Goal: Information Seeking & Learning: Understand process/instructions

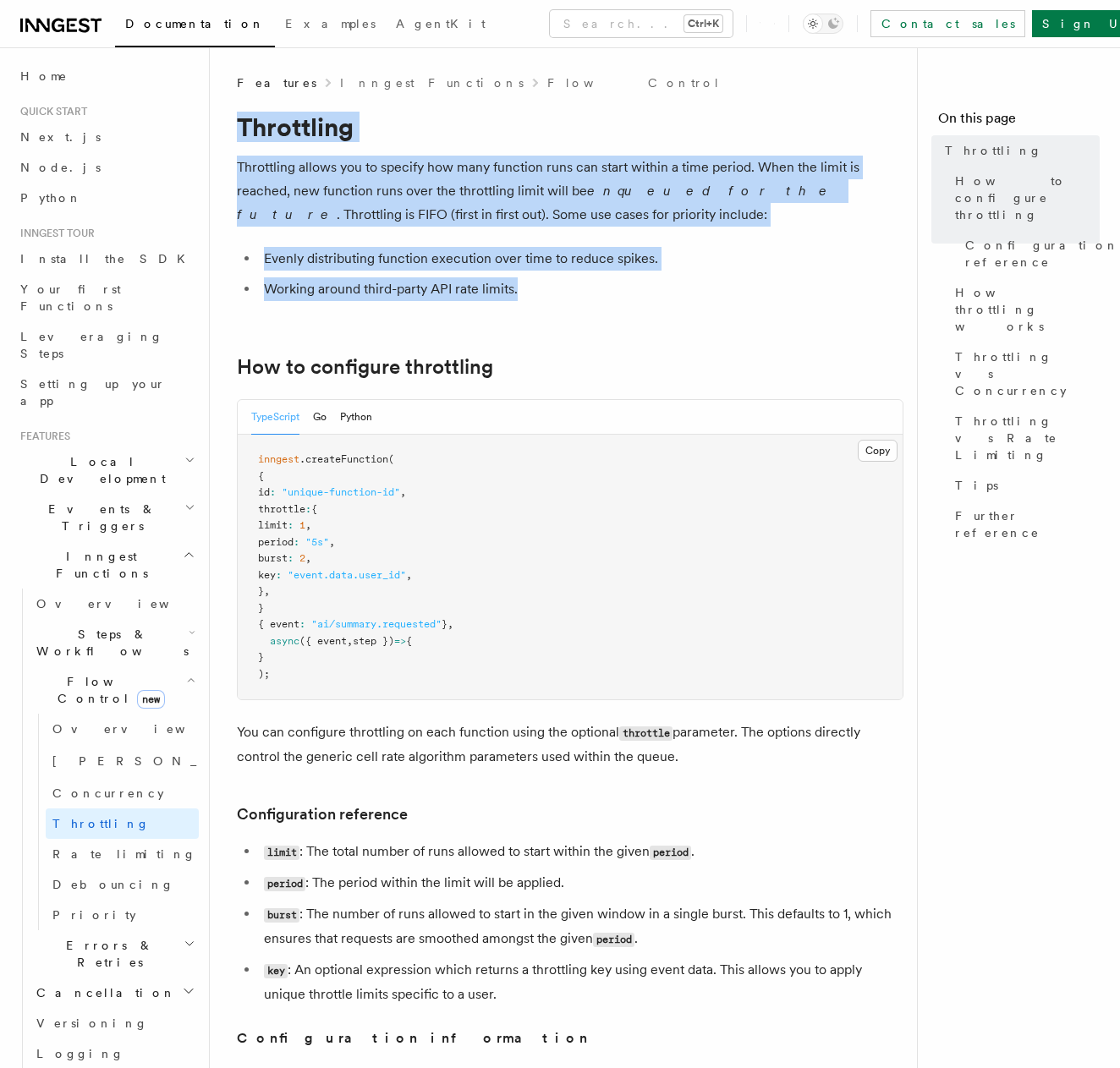
drag, startPoint x: 565, startPoint y: 283, endPoint x: 235, endPoint y: 117, distance: 369.4
copy article "Throttling Throttling allows you to specify how many function runs can start wi…"
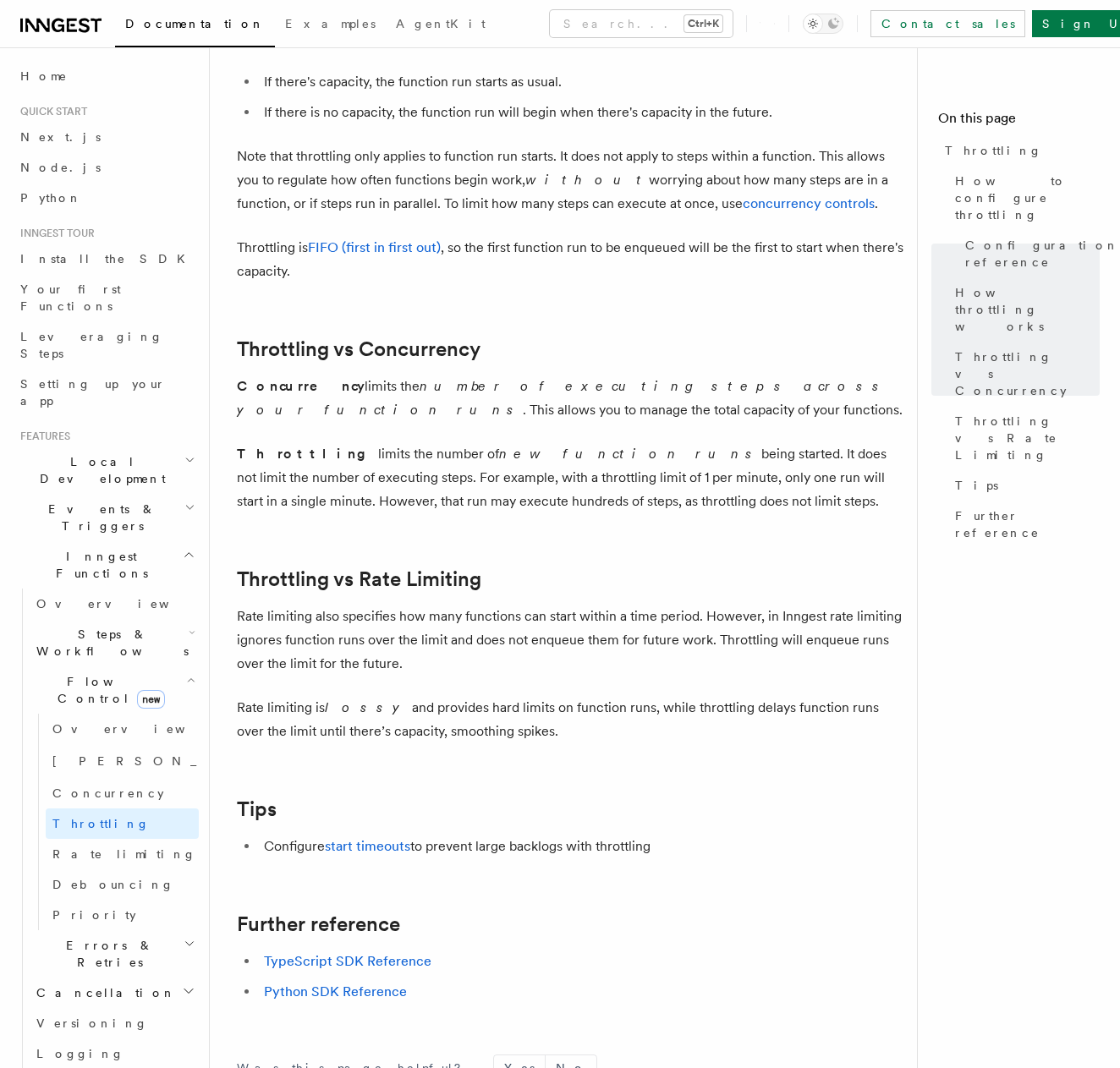
scroll to position [999, 0]
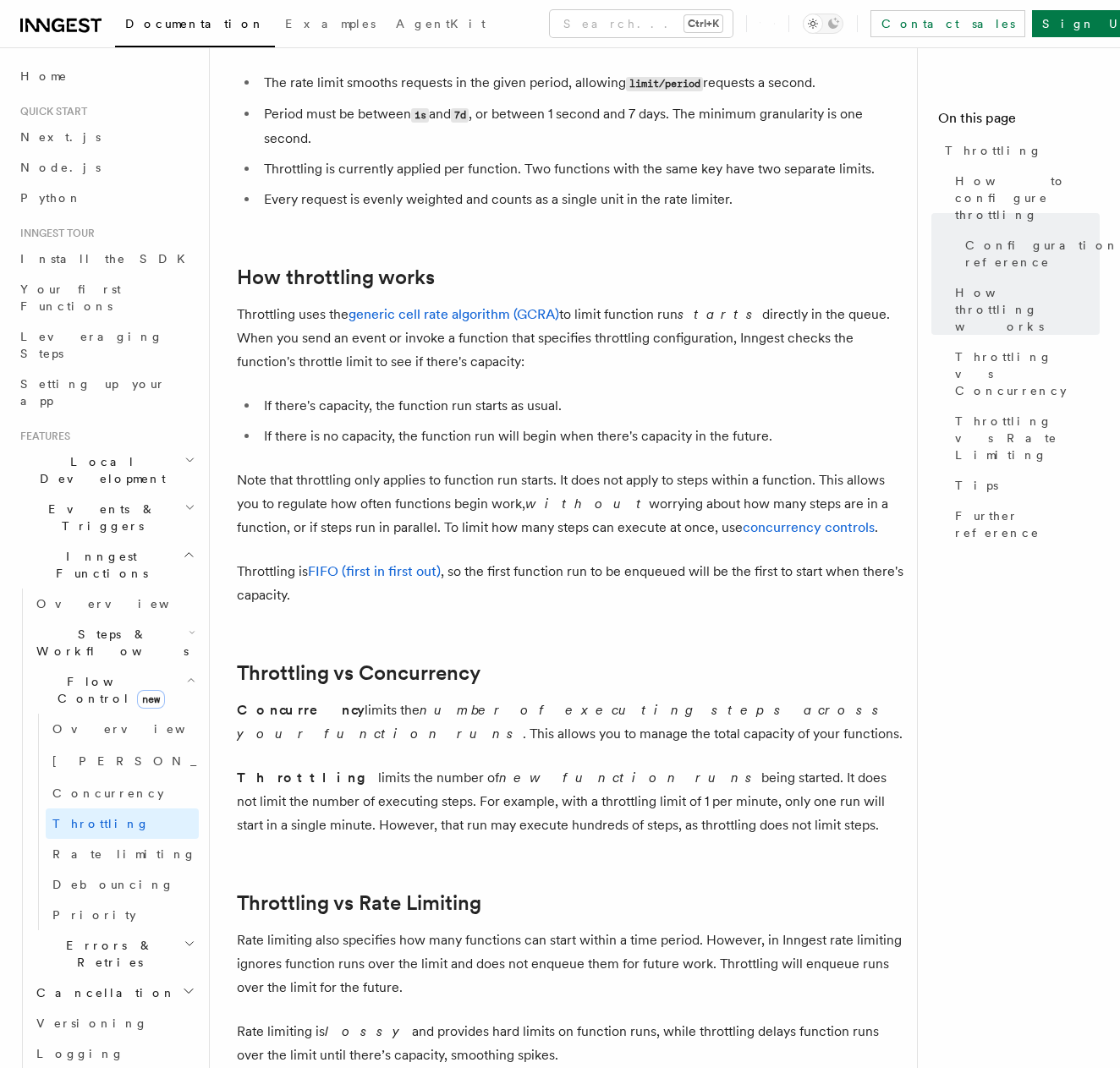
click at [72, 21] on icon at bounding box center [60, 25] width 81 height 20
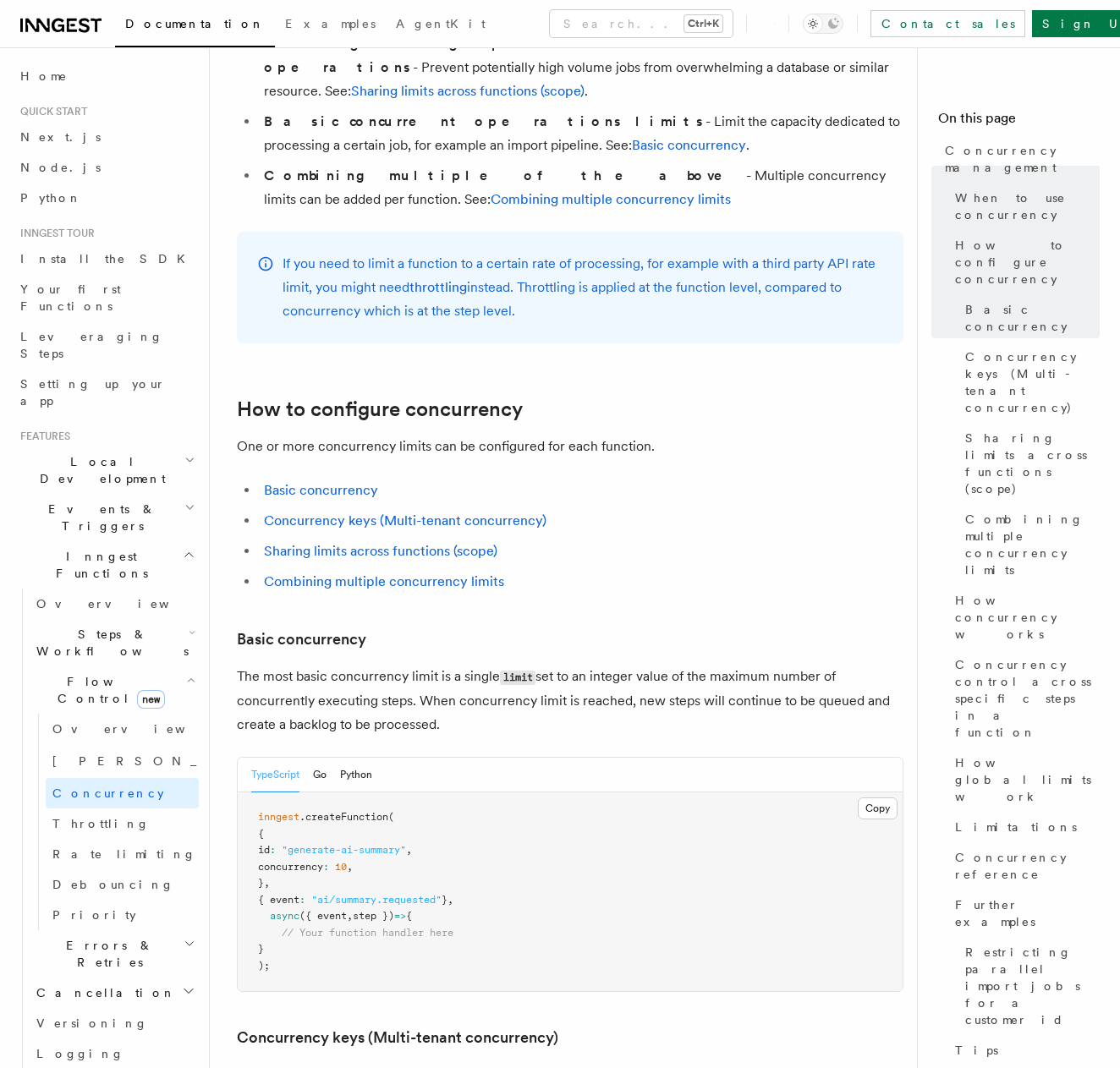
scroll to position [592, 0]
click at [329, 756] on div "TypeScript Go Python" at bounding box center [311, 774] width 121 height 35
click at [322, 756] on button "Go" at bounding box center [319, 774] width 14 height 35
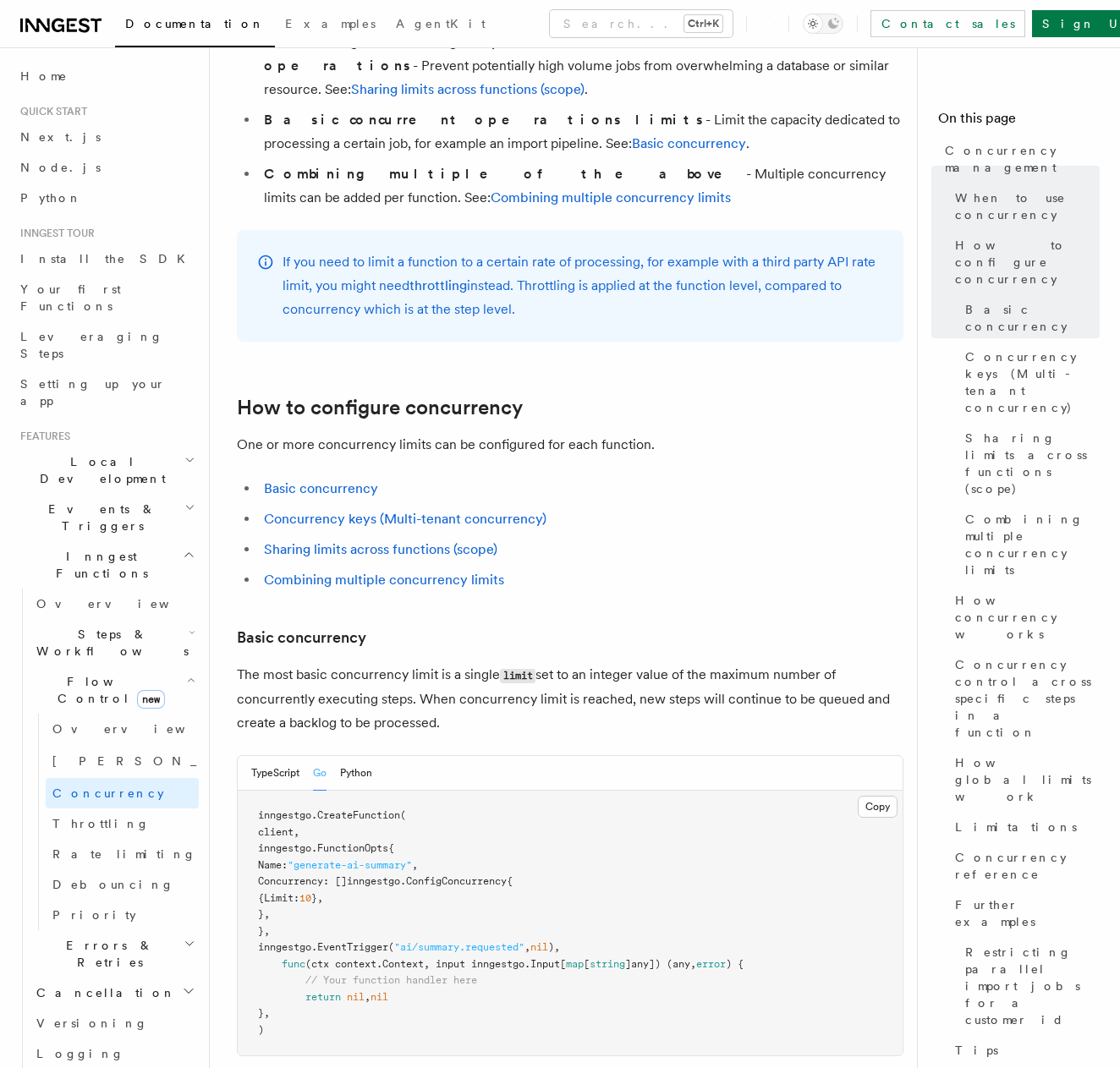
click at [385, 756] on div "TypeScript Go Python" at bounding box center [569, 774] width 665 height 35
click at [365, 756] on button "Python" at bounding box center [355, 774] width 32 height 35
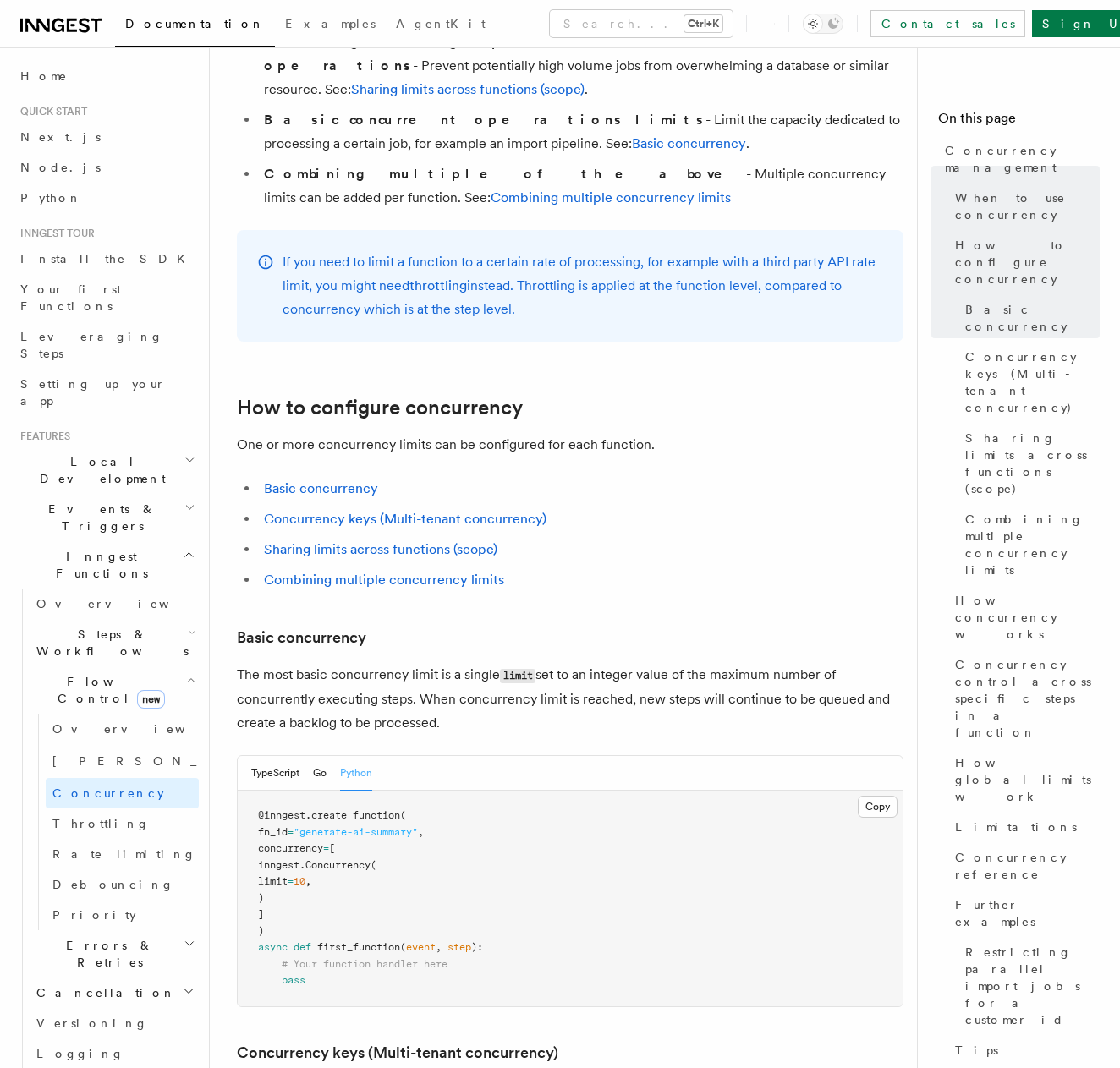
click at [286, 755] on div "TypeScript Go Python Copy Copied @inngest . create_function ( fn_id = "generate…" at bounding box center [569, 881] width 666 height 252
click at [295, 756] on button "TypeScript" at bounding box center [275, 774] width 48 height 35
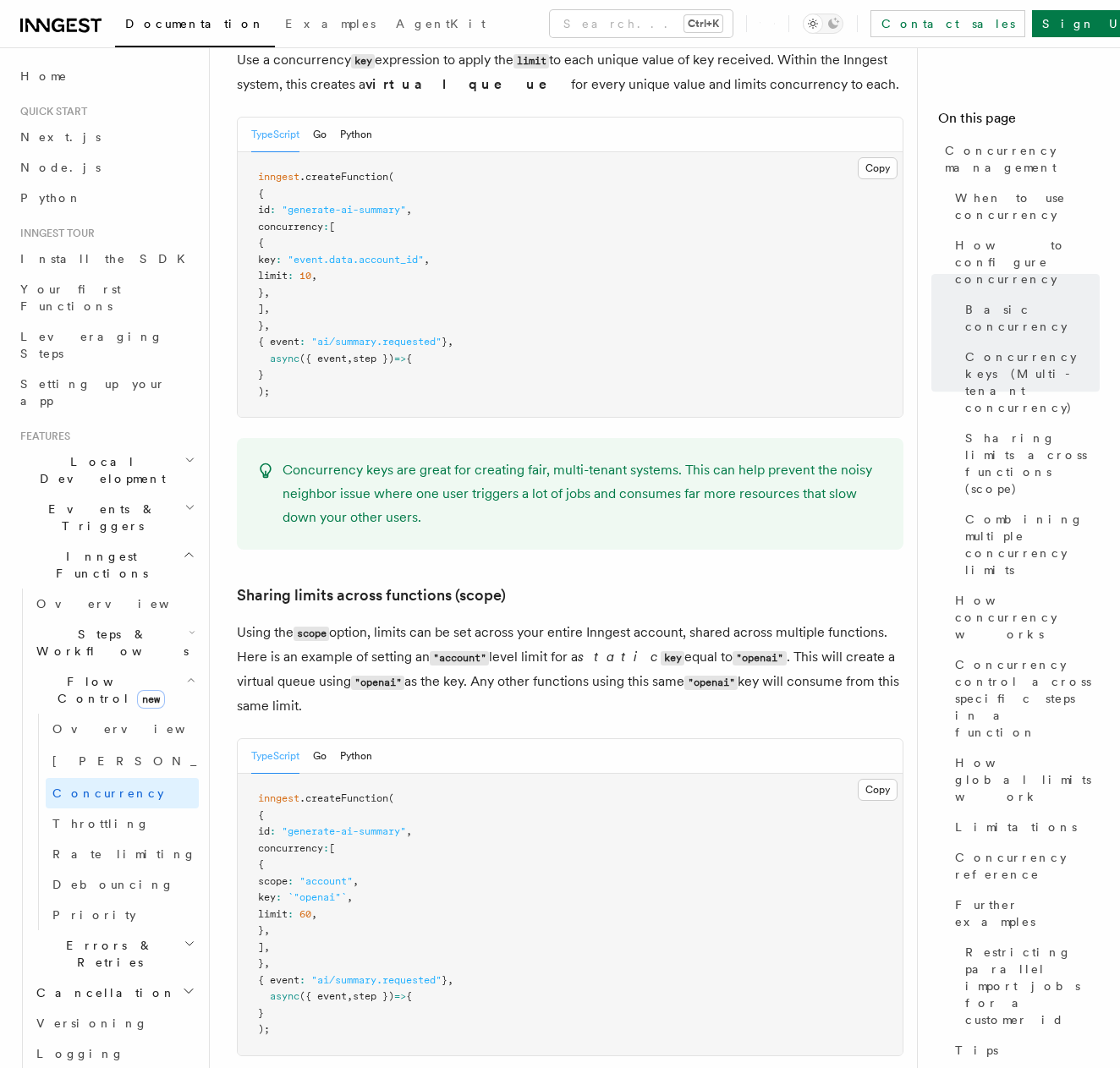
scroll to position [1606, 0]
